Goal: Information Seeking & Learning: Compare options

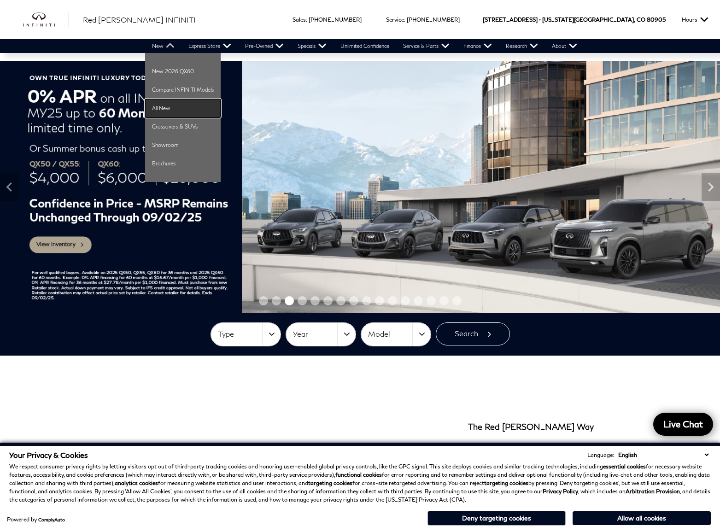
click at [171, 109] on link "All New" at bounding box center [183, 108] width 76 height 18
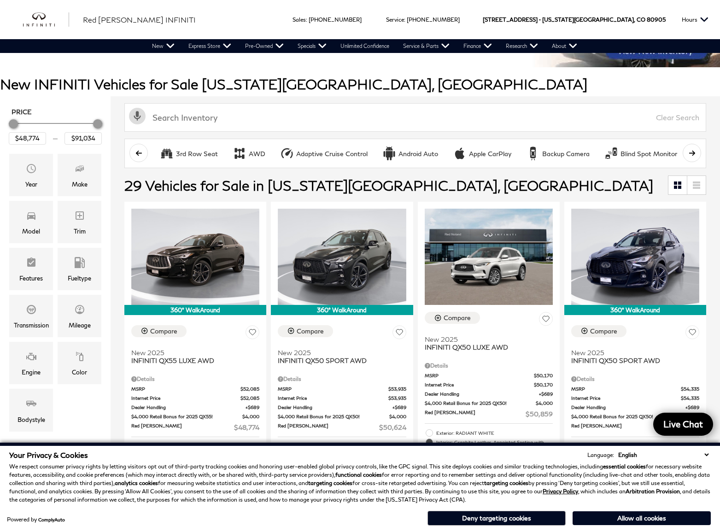
scroll to position [92, 0]
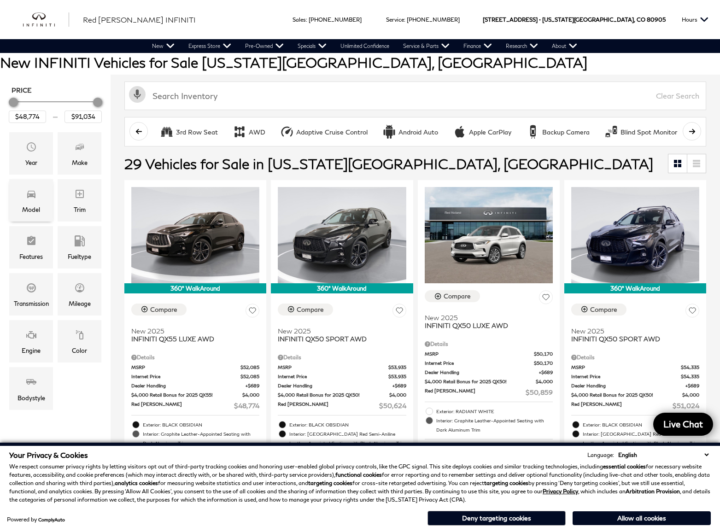
click at [28, 193] on icon "Model" at bounding box center [31, 193] width 11 height 11
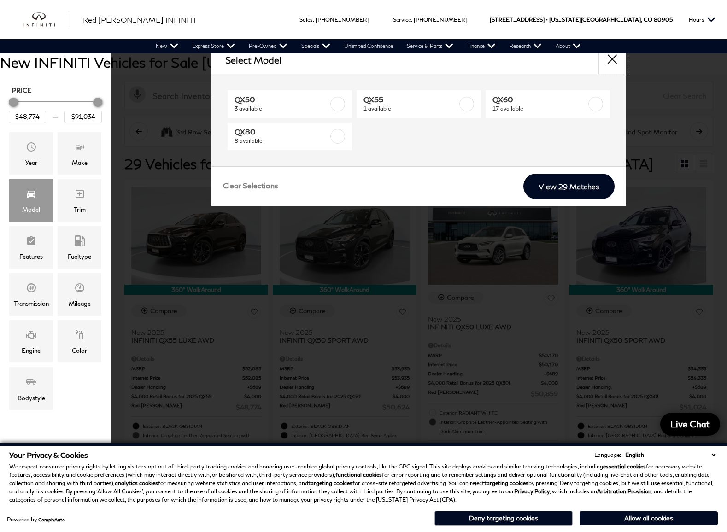
click at [614, 58] on button "close" at bounding box center [612, 60] width 28 height 28
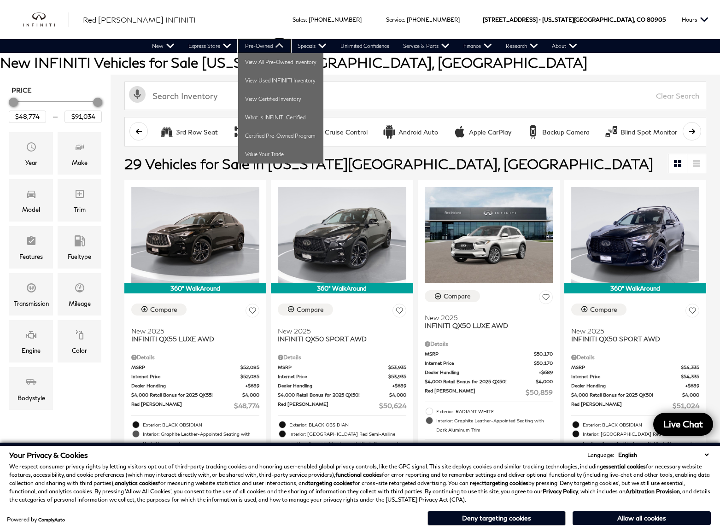
click at [262, 44] on link "Pre-Owned" at bounding box center [264, 46] width 52 height 14
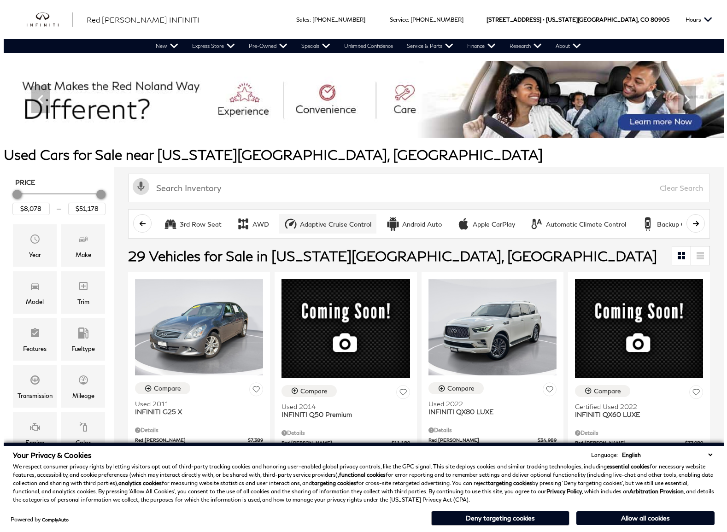
scroll to position [92, 0]
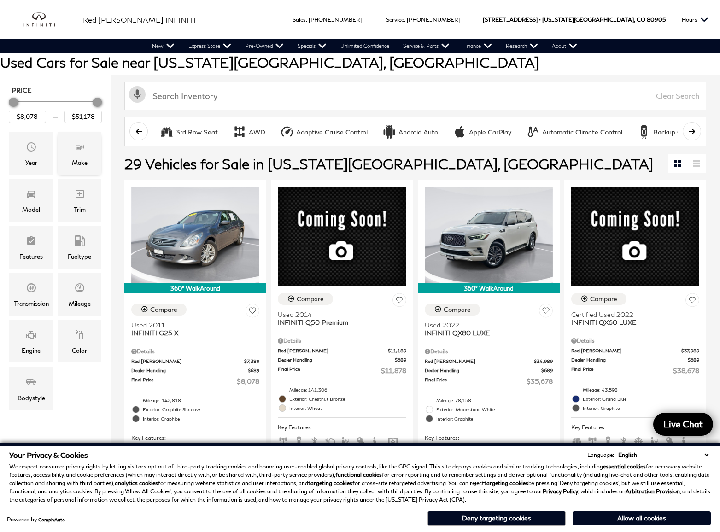
click at [77, 148] on icon "Make" at bounding box center [79, 147] width 6 height 5
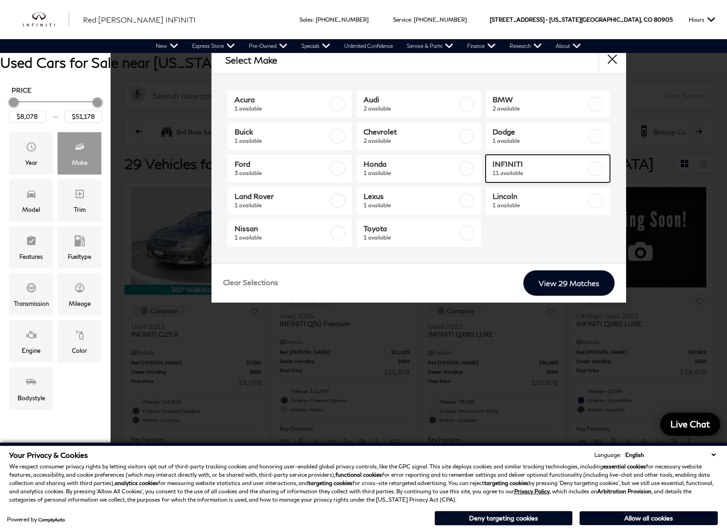
click at [511, 165] on span "INFINITI" at bounding box center [539, 163] width 94 height 9
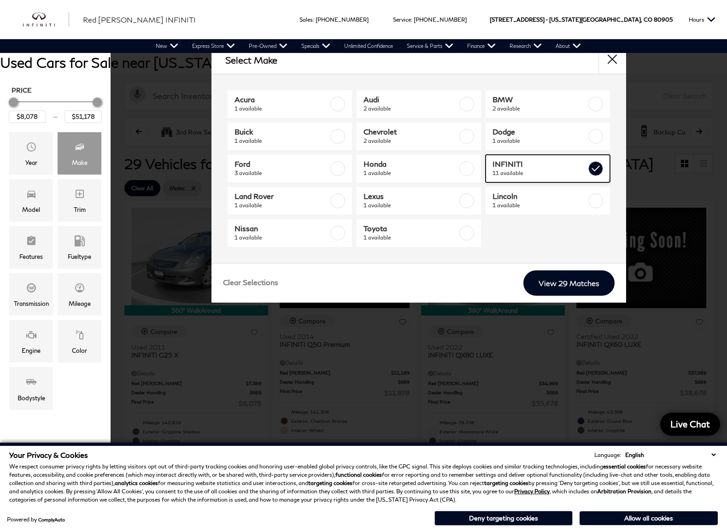
checkbox input "true"
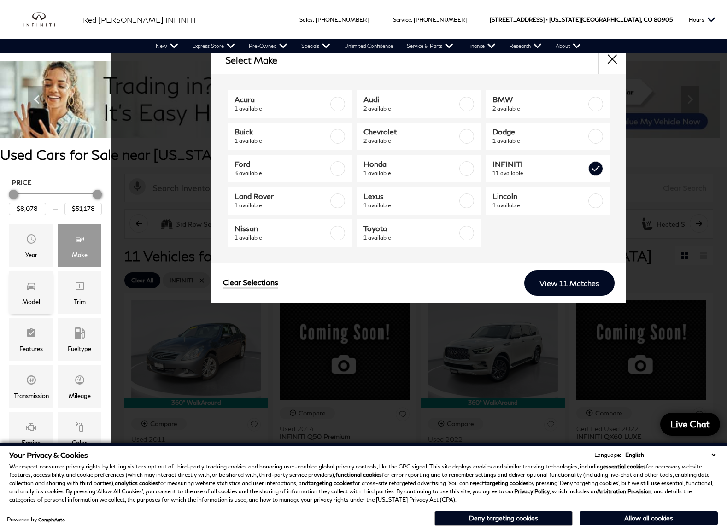
click at [30, 285] on icon "Model" at bounding box center [31, 285] width 11 height 11
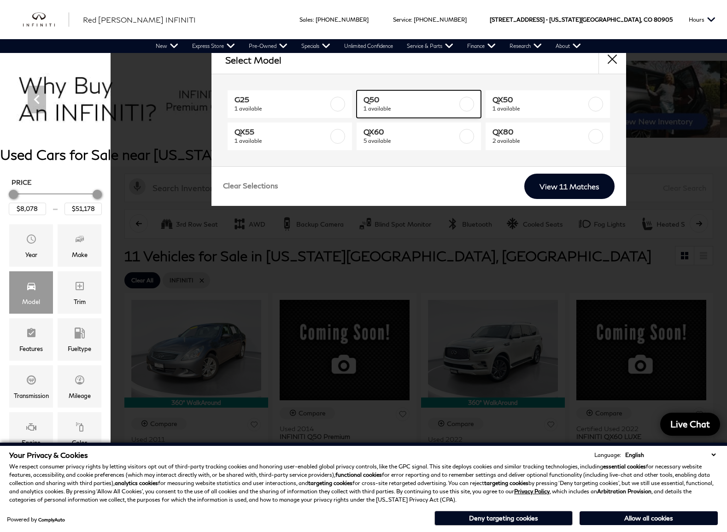
click at [373, 102] on span "Q50" at bounding box center [410, 99] width 94 height 9
type input "$11,878"
checkbox input "true"
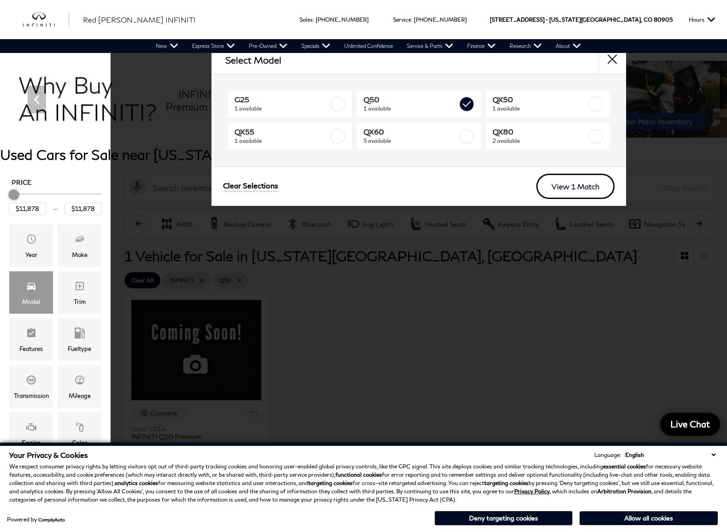
click at [561, 185] on link "View 1 Match" at bounding box center [575, 186] width 78 height 25
